Goal: Information Seeking & Learning: Learn about a topic

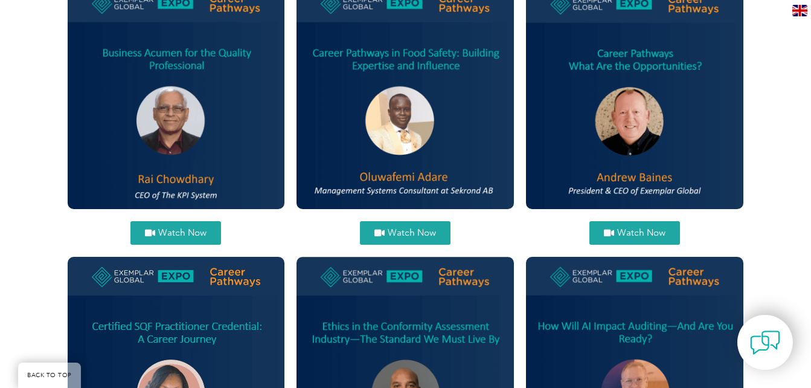
scroll to position [515, 0]
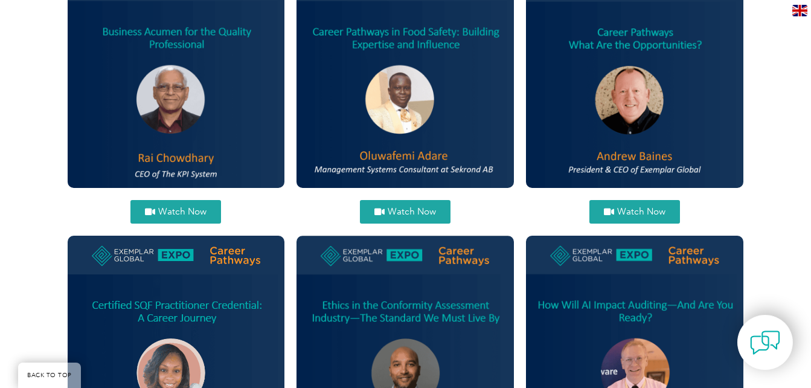
click at [393, 210] on span "Watch Now" at bounding box center [412, 211] width 48 height 9
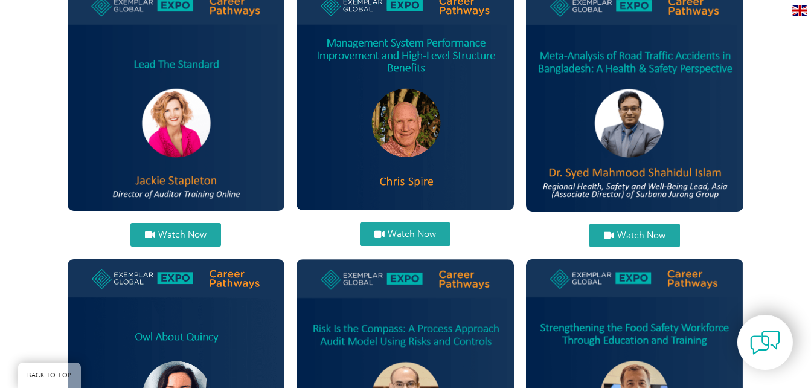
scroll to position [1044, 0]
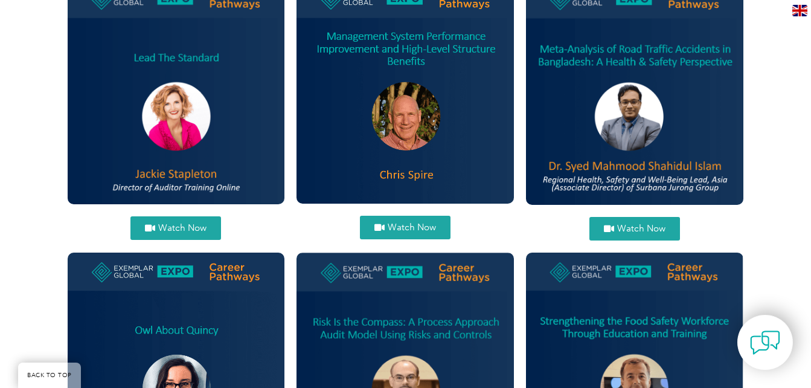
click at [165, 231] on span "Watch Now" at bounding box center [182, 227] width 48 height 9
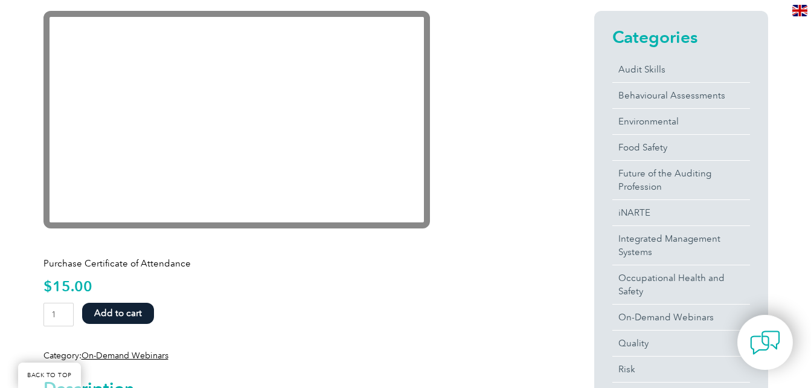
scroll to position [324, 0]
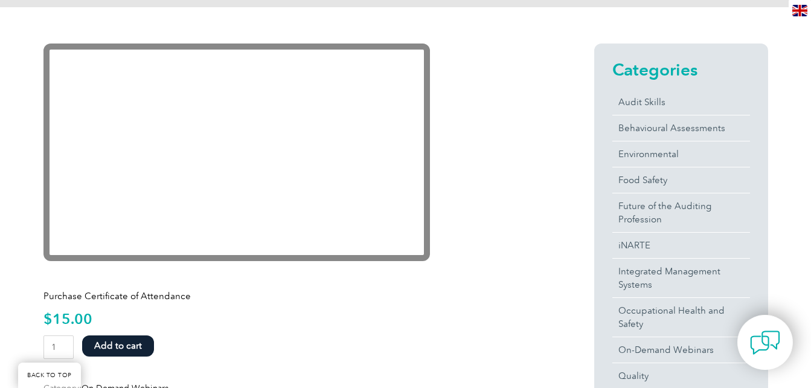
scroll to position [330, 0]
